Goal: Task Accomplishment & Management: Use online tool/utility

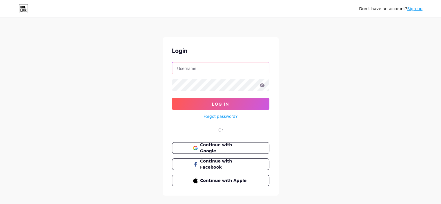
click at [187, 70] on input "text" at bounding box center [220, 68] width 97 height 12
type input "[EMAIL_ADDRESS][DOMAIN_NAME]"
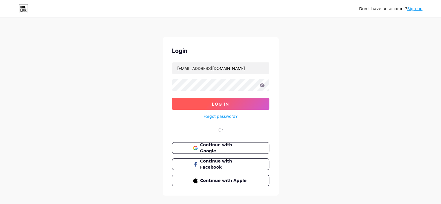
click at [222, 105] on span "Log In" at bounding box center [220, 103] width 17 height 5
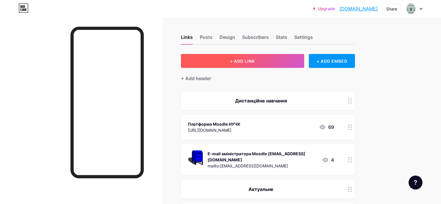
click at [255, 62] on span "+ ADD LINK" at bounding box center [242, 61] width 25 height 5
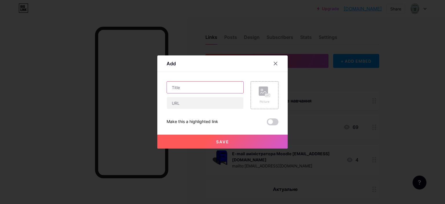
click at [197, 91] on input "text" at bounding box center [205, 87] width 77 height 12
type input "S"
type input "Інструкція використання Moodle"
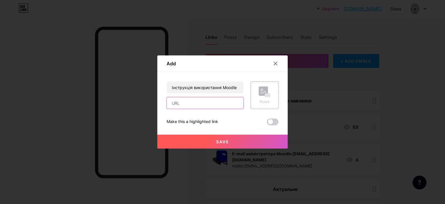
click at [192, 106] on input "text" at bounding box center [205, 103] width 77 height 12
paste input "[URL][DOMAIN_NAME]"
type input "[URL][DOMAIN_NAME]"
click at [228, 141] on span "Save" at bounding box center [222, 141] width 13 height 5
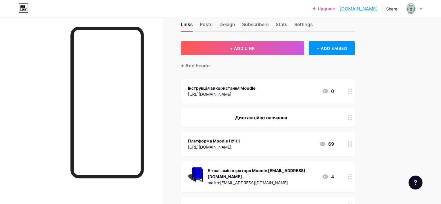
scroll to position [58, 0]
